Goal: Information Seeking & Learning: Learn about a topic

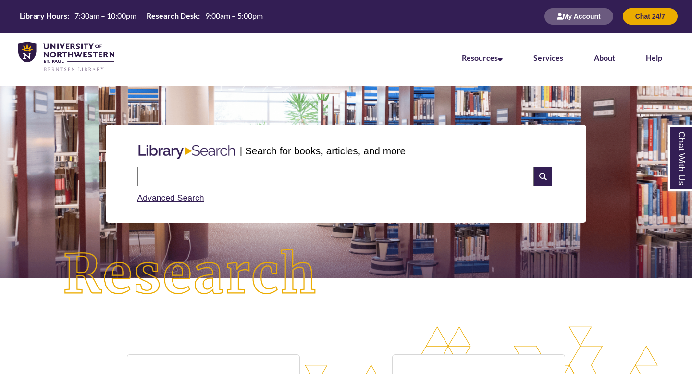
click at [230, 179] on input "text" at bounding box center [335, 176] width 396 height 19
type input "*"
type input "**********"
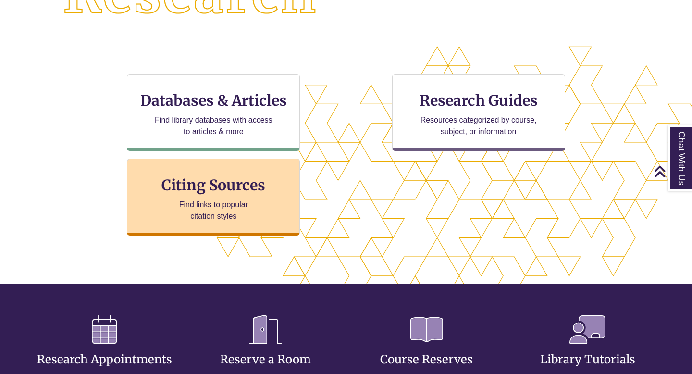
scroll to position [280, 0]
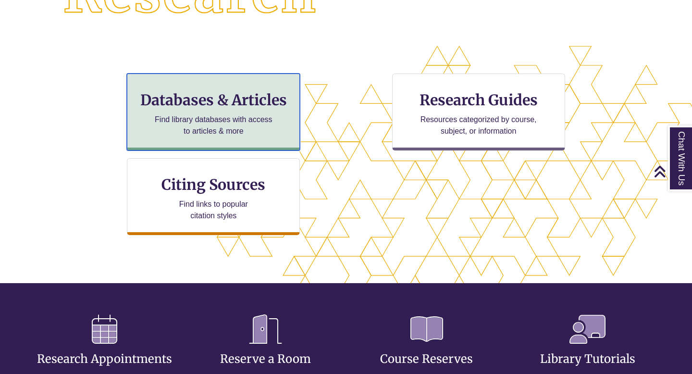
click at [251, 107] on h3 "Databases & Articles" at bounding box center [213, 100] width 157 height 18
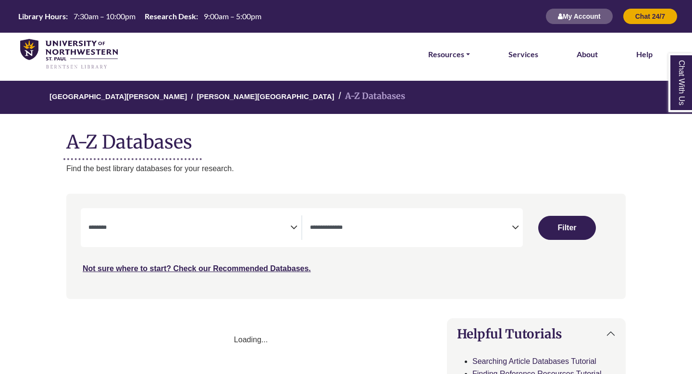
select select "Database Subject Filter"
select select "Database Types Filter"
select select "Database Subject Filter"
select select "Database Types Filter"
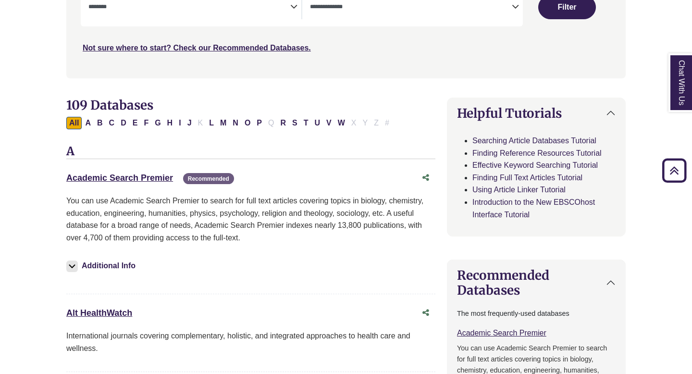
scroll to position [223, 0]
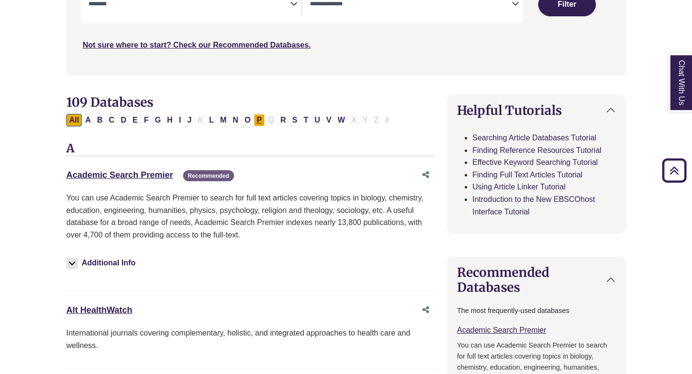
click at [260, 118] on button "P" at bounding box center [259, 120] width 11 height 12
select select "Database Subject Filter"
select select "Database Types Filter"
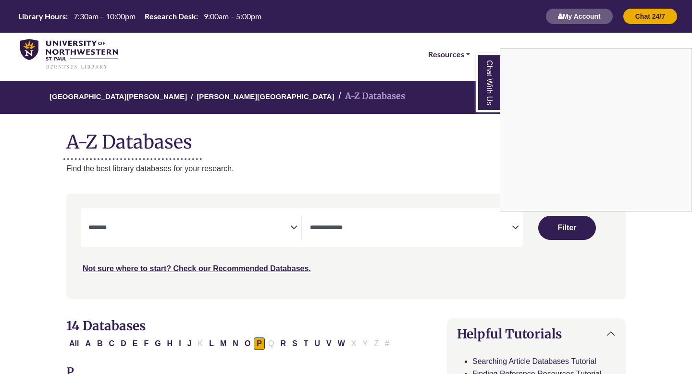
click at [288, 230] on div "Chat With Us" at bounding box center [346, 187] width 692 height 374
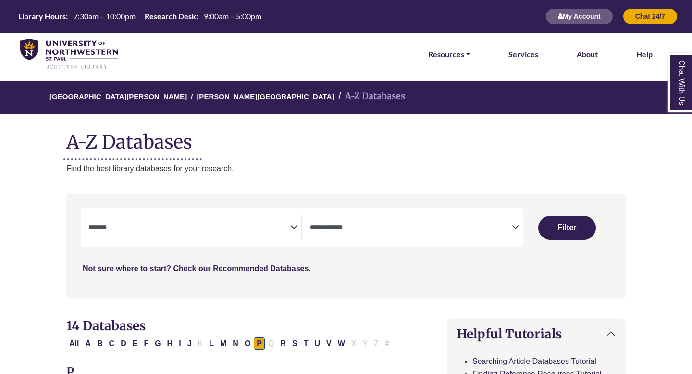
click at [297, 228] on icon "Search filters" at bounding box center [293, 225] width 7 height 14
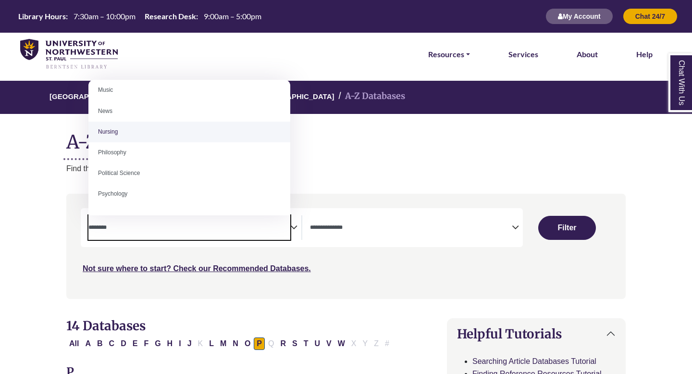
scroll to position [683, 0]
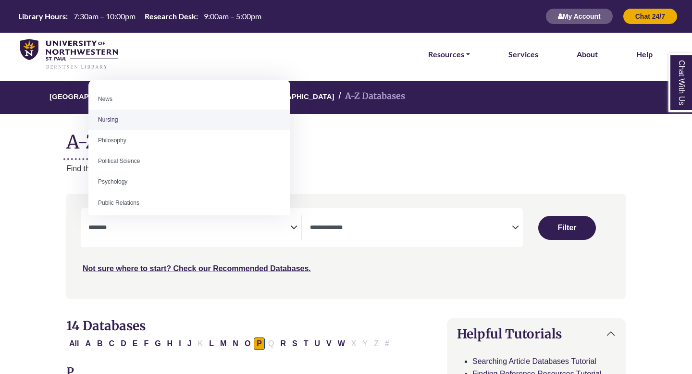
select select "*****"
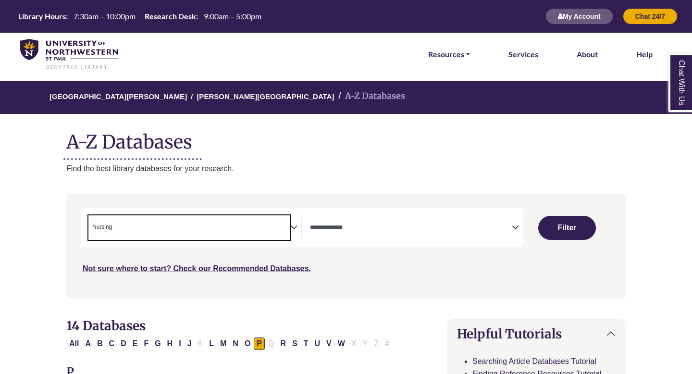
click at [245, 225] on span "× Nursing" at bounding box center [189, 227] width 202 height 24
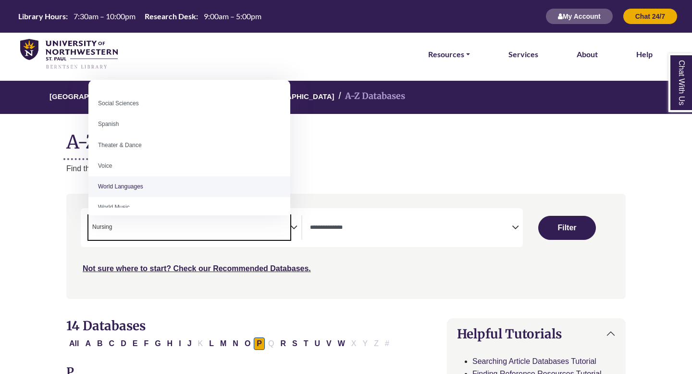
scroll to position [855, 0]
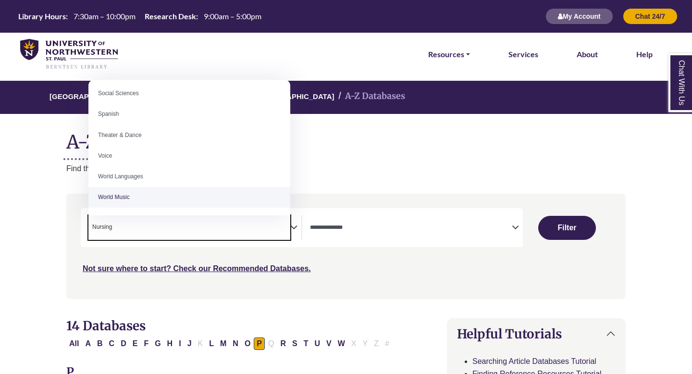
click at [272, 237] on span "× Nursing" at bounding box center [189, 227] width 202 height 24
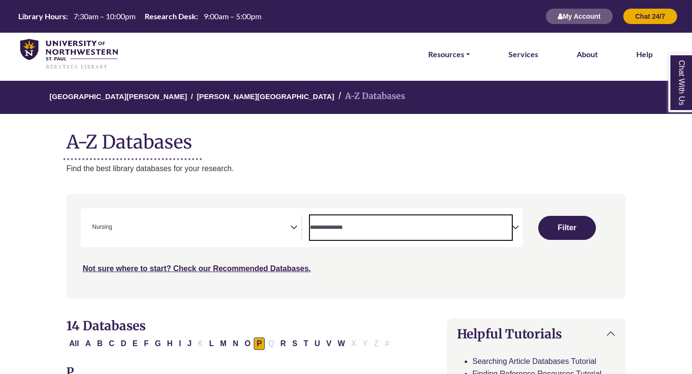
click at [363, 235] on span "Search filters" at bounding box center [411, 227] width 202 height 24
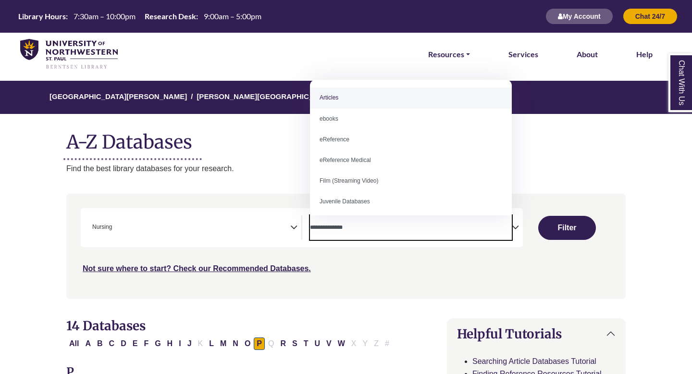
click at [363, 235] on span "Search filters" at bounding box center [411, 227] width 202 height 24
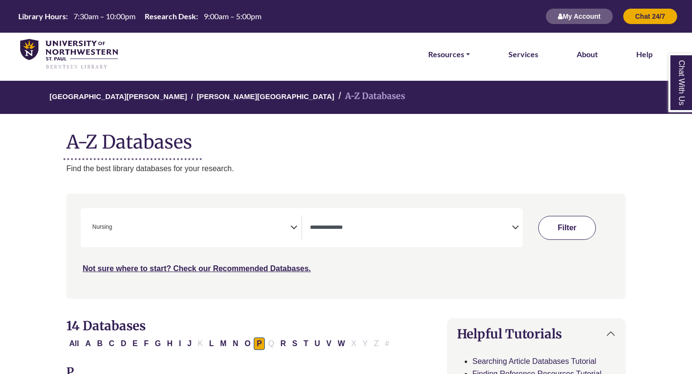
click at [561, 236] on button "Filter" at bounding box center [567, 228] width 58 height 24
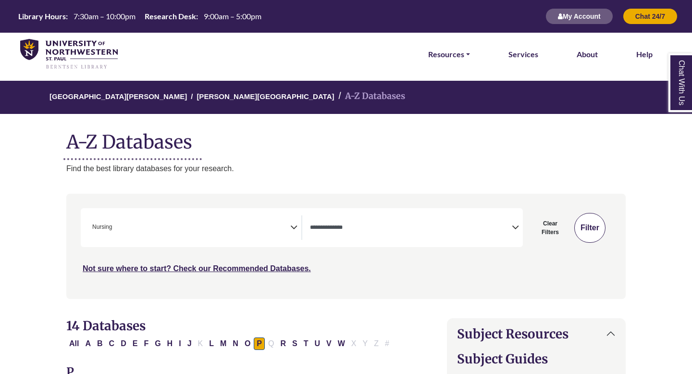
select select "Database Types Filter"
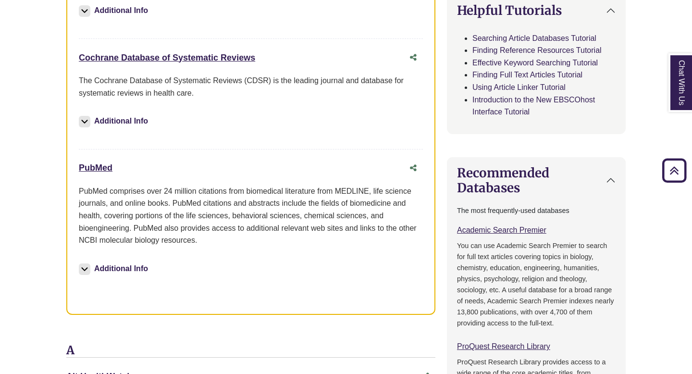
scroll to position [503, 0]
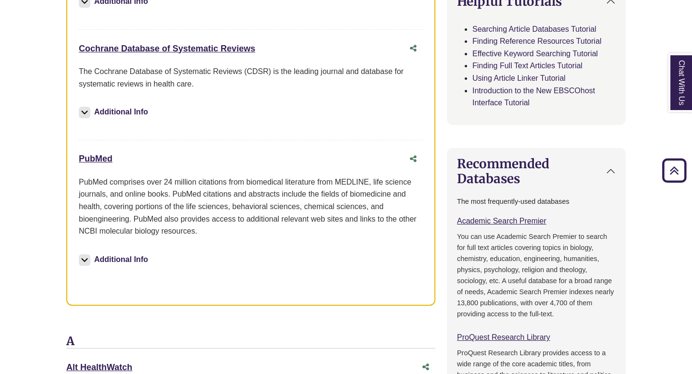
click at [118, 165] on div "PubMed This link opens in a new window" at bounding box center [241, 159] width 325 height 14
click at [100, 159] on link "PubMed This link opens in a new window" at bounding box center [96, 159] width 34 height 10
